Goal: Transaction & Acquisition: Book appointment/travel/reservation

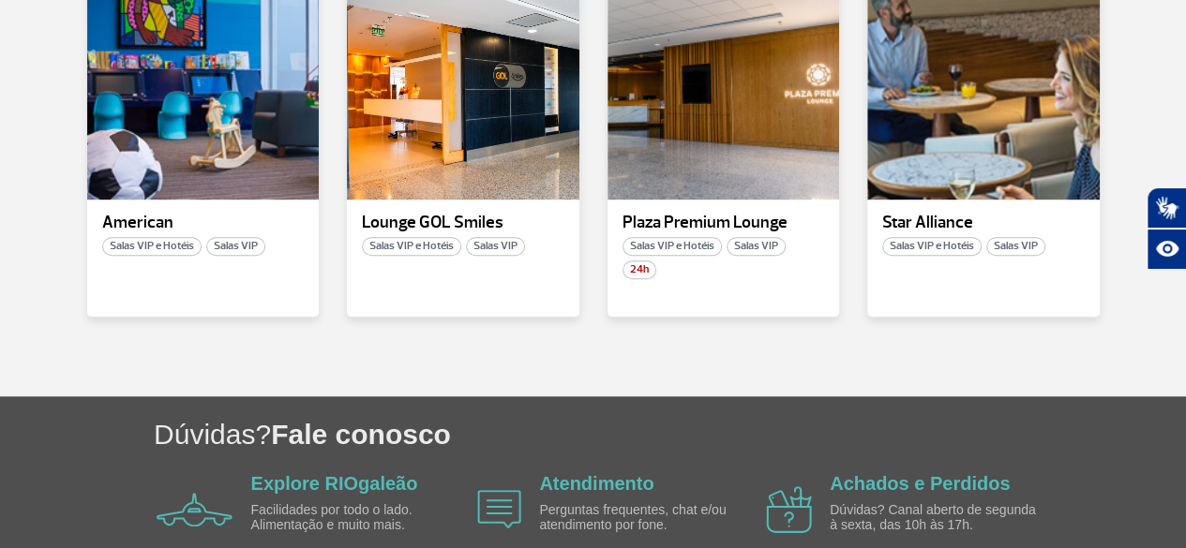
scroll to position [405, 0]
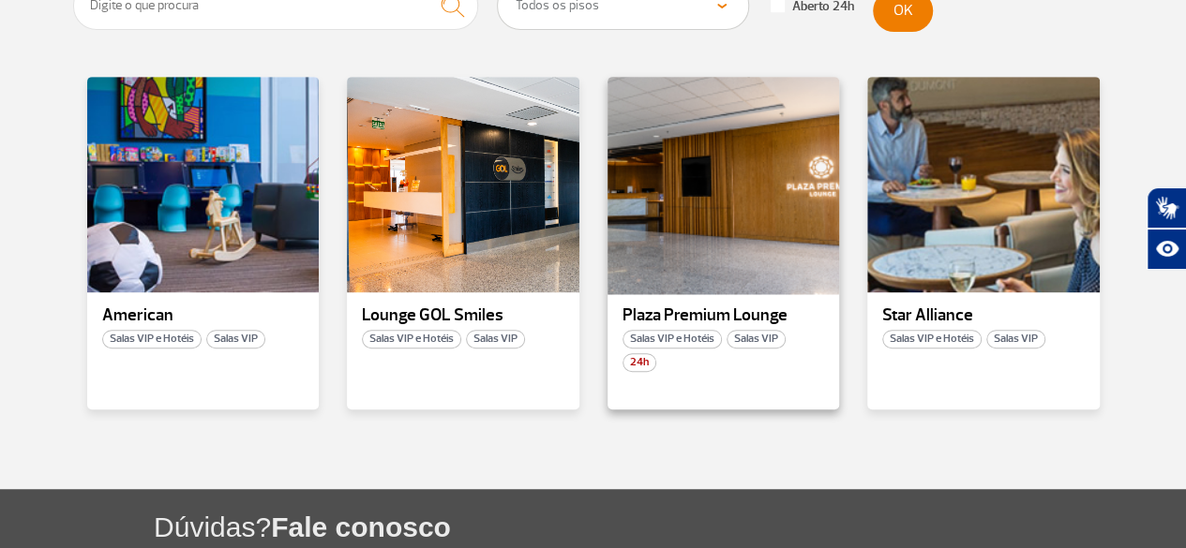
click at [705, 187] on div at bounding box center [723, 185] width 236 height 220
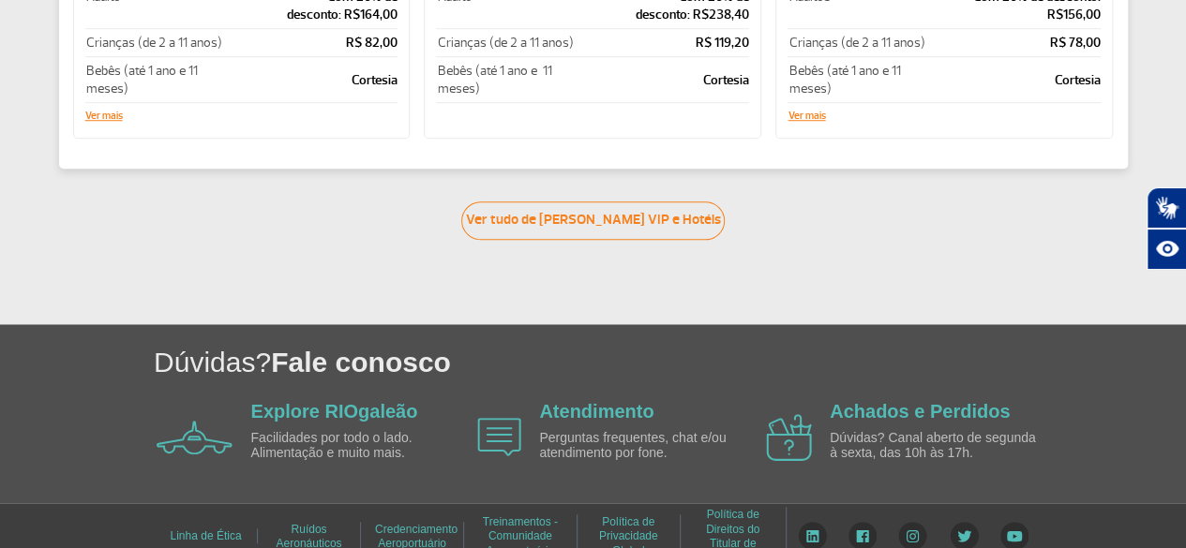
scroll to position [631, 0]
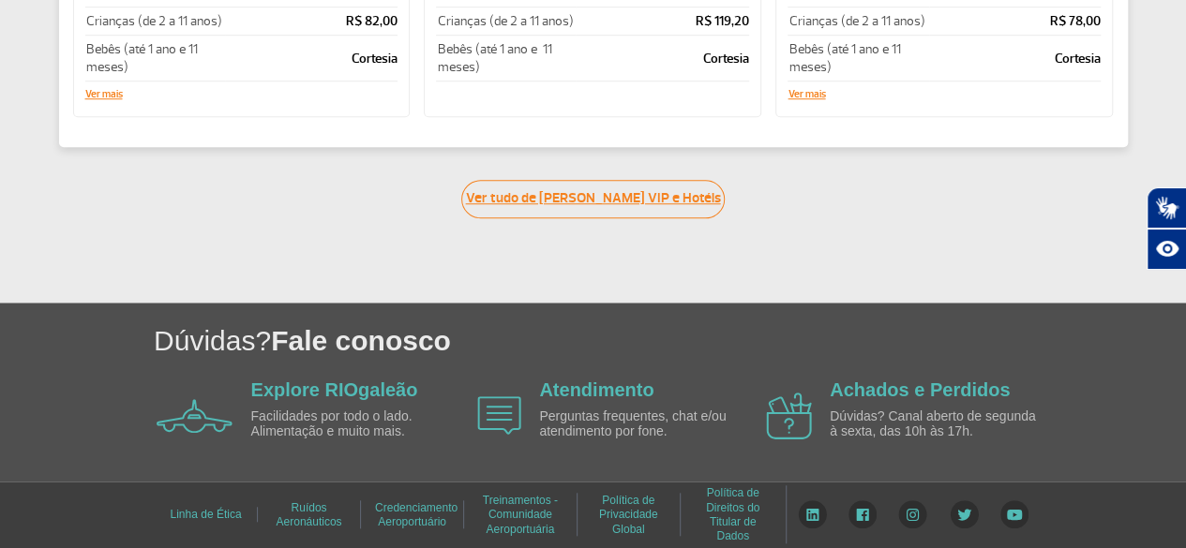
click at [628, 199] on link "Ver tudo de [PERSON_NAME] VIP e Hotéis" at bounding box center [592, 199] width 263 height 38
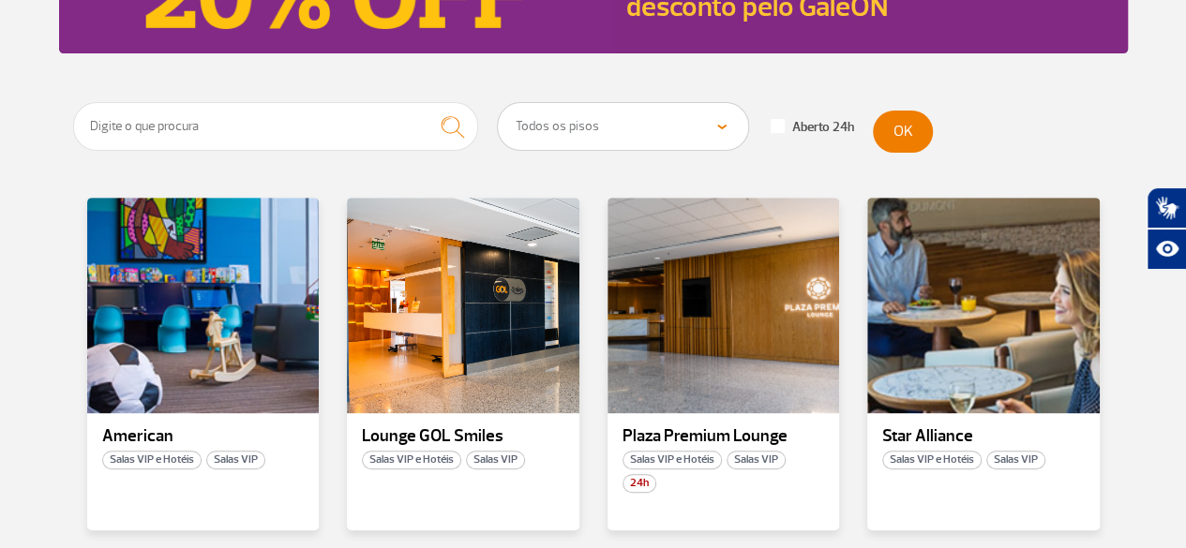
scroll to position [375, 0]
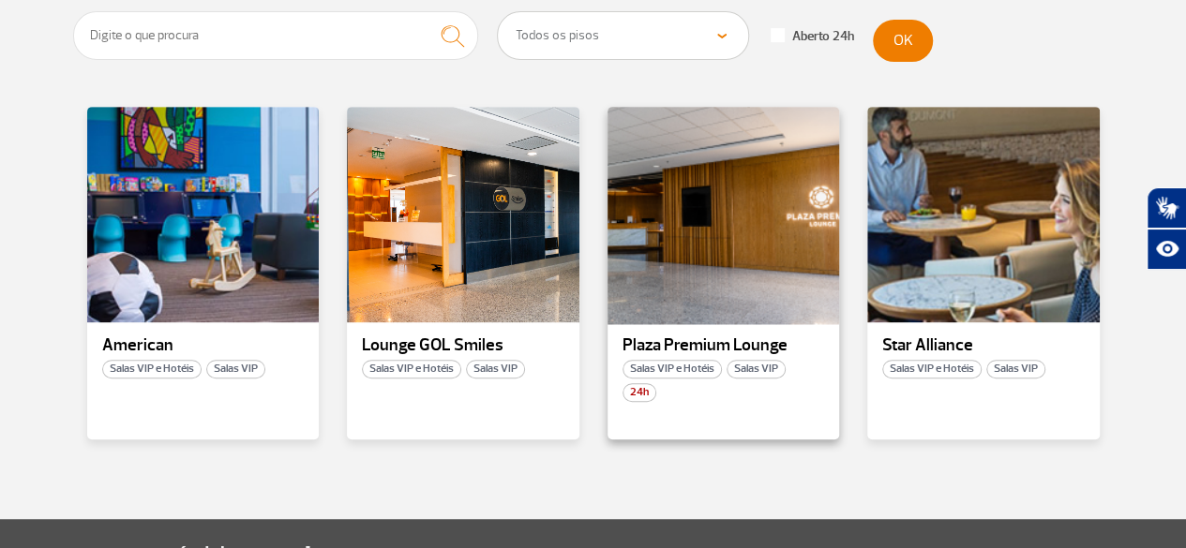
click at [754, 265] on div at bounding box center [723, 215] width 236 height 220
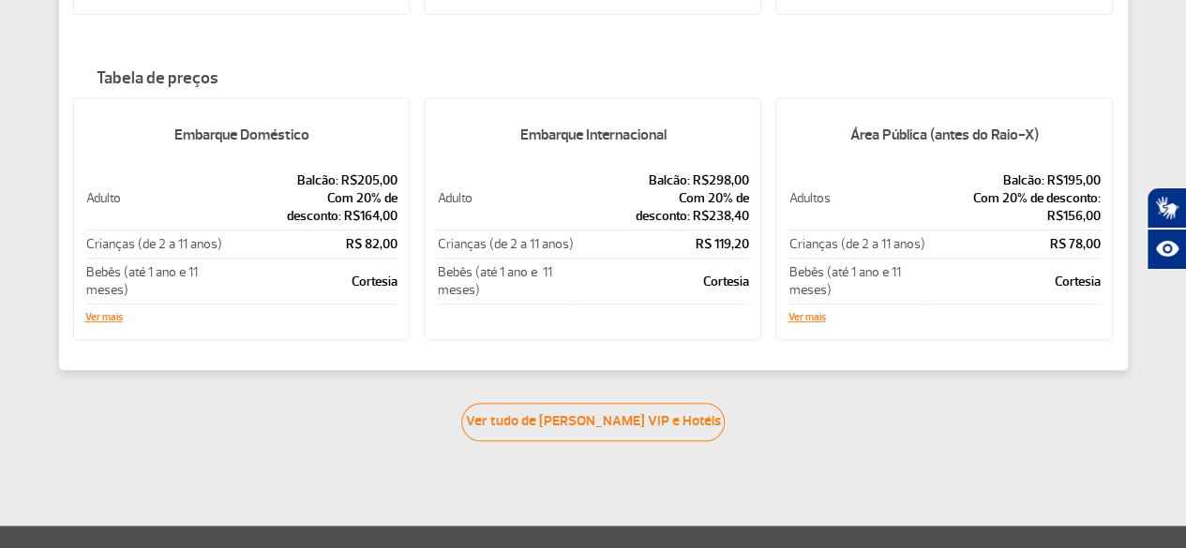
scroll to position [350, 0]
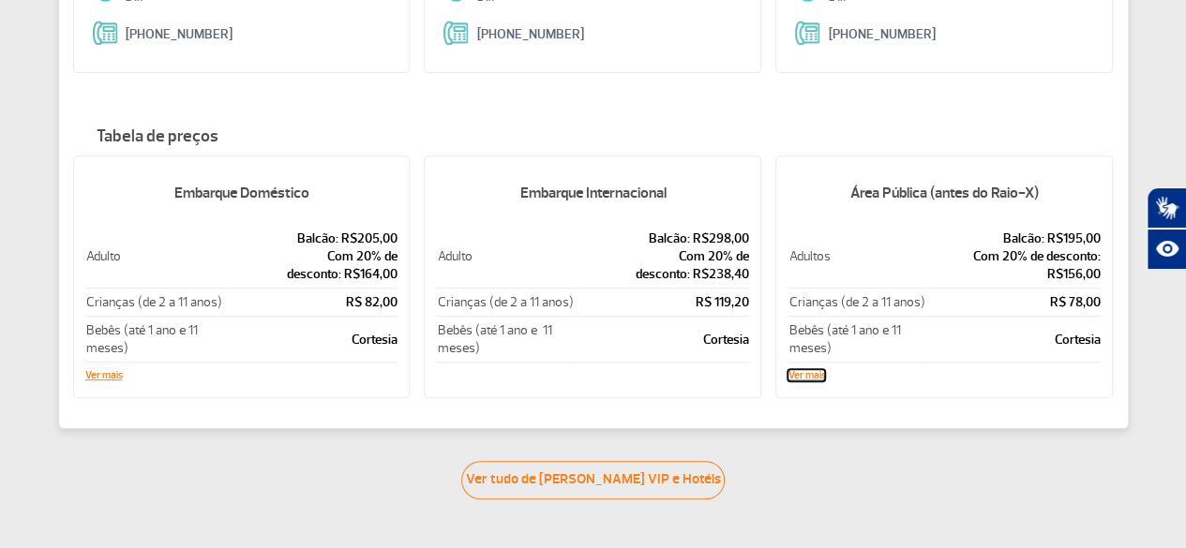
click at [802, 372] on button "Ver mais" at bounding box center [805, 375] width 37 height 11
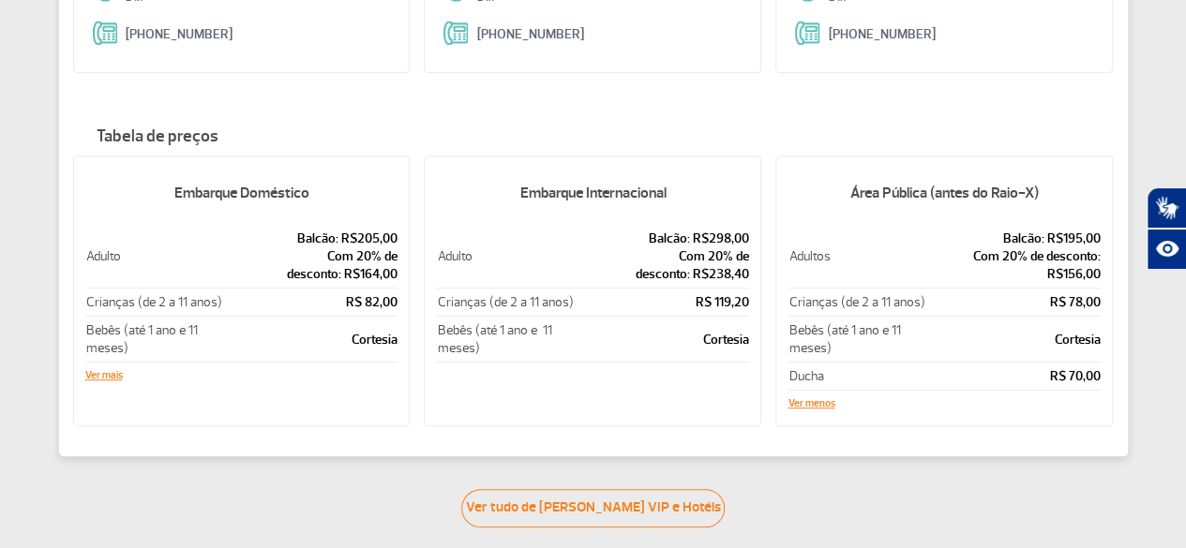
scroll to position [537, 0]
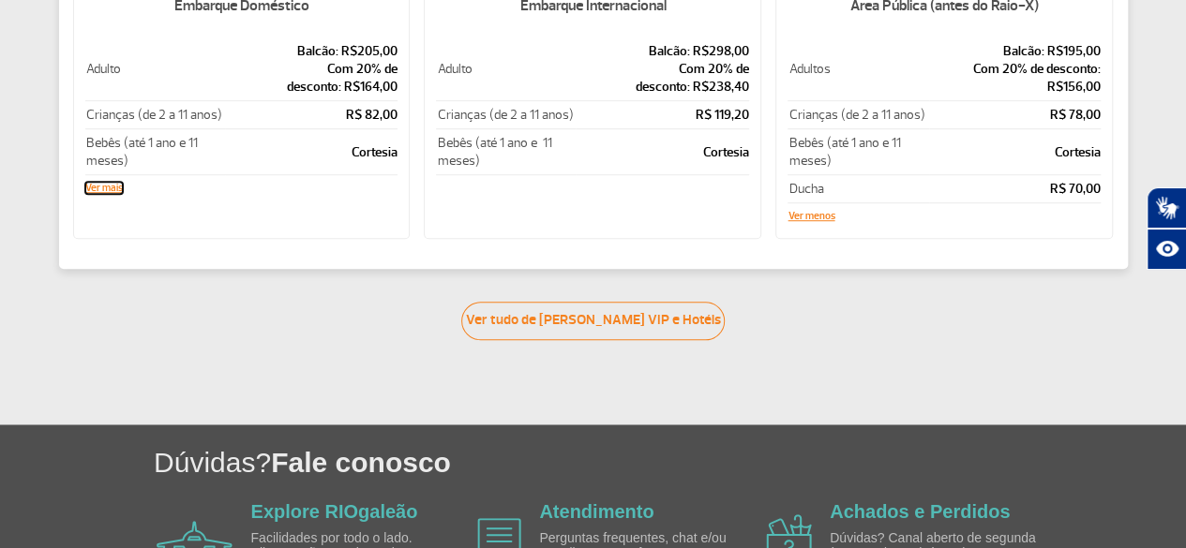
click at [121, 185] on button "Ver mais" at bounding box center [103, 188] width 37 height 11
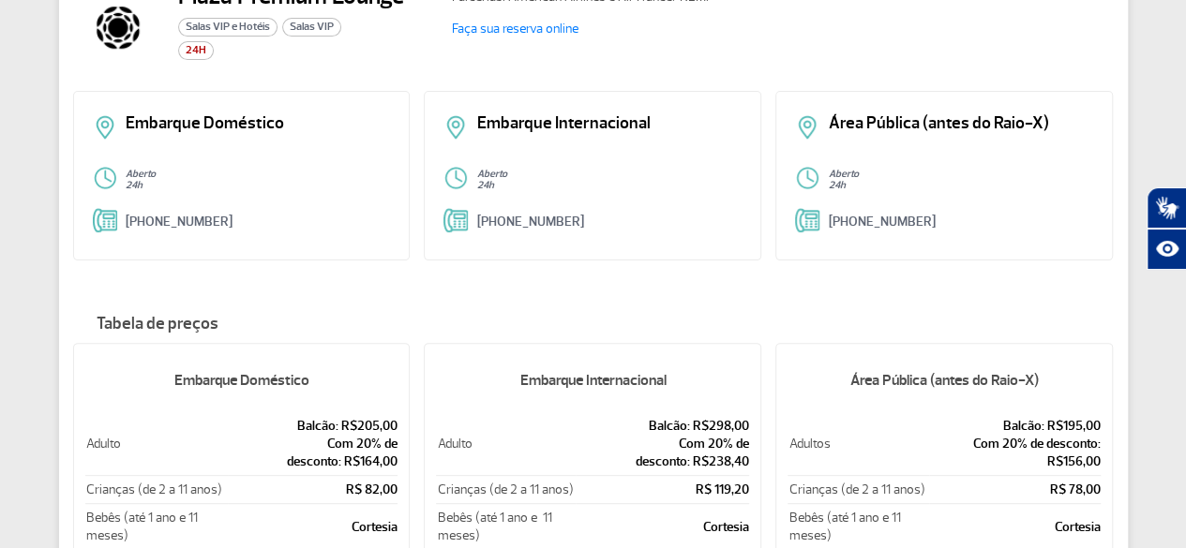
scroll to position [0, 0]
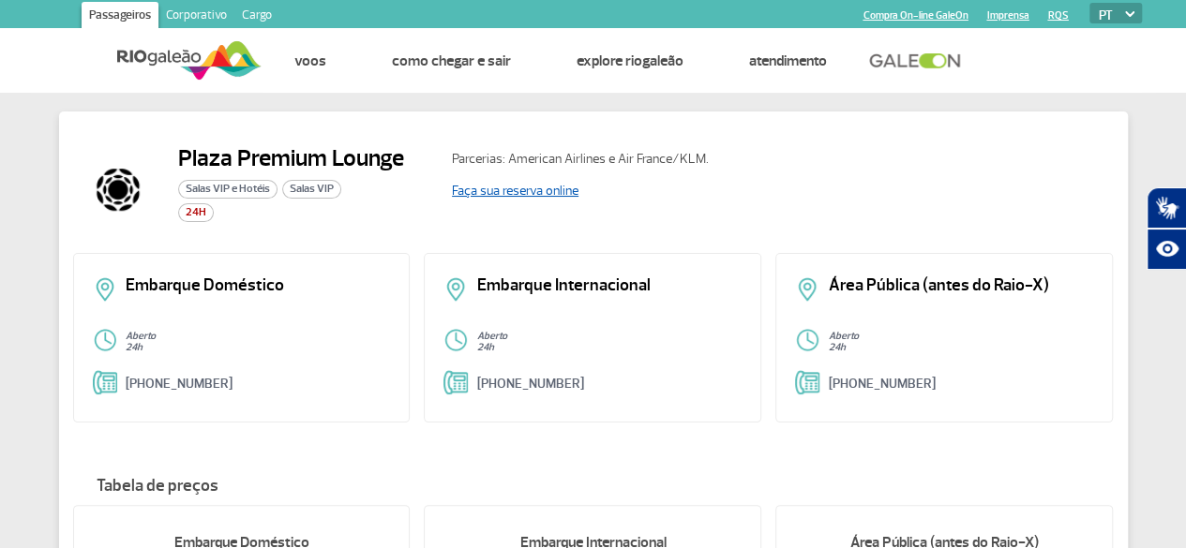
click at [527, 194] on link "Faça sua reserva online" at bounding box center [515, 191] width 127 height 16
